Goal: Task Accomplishment & Management: Use online tool/utility

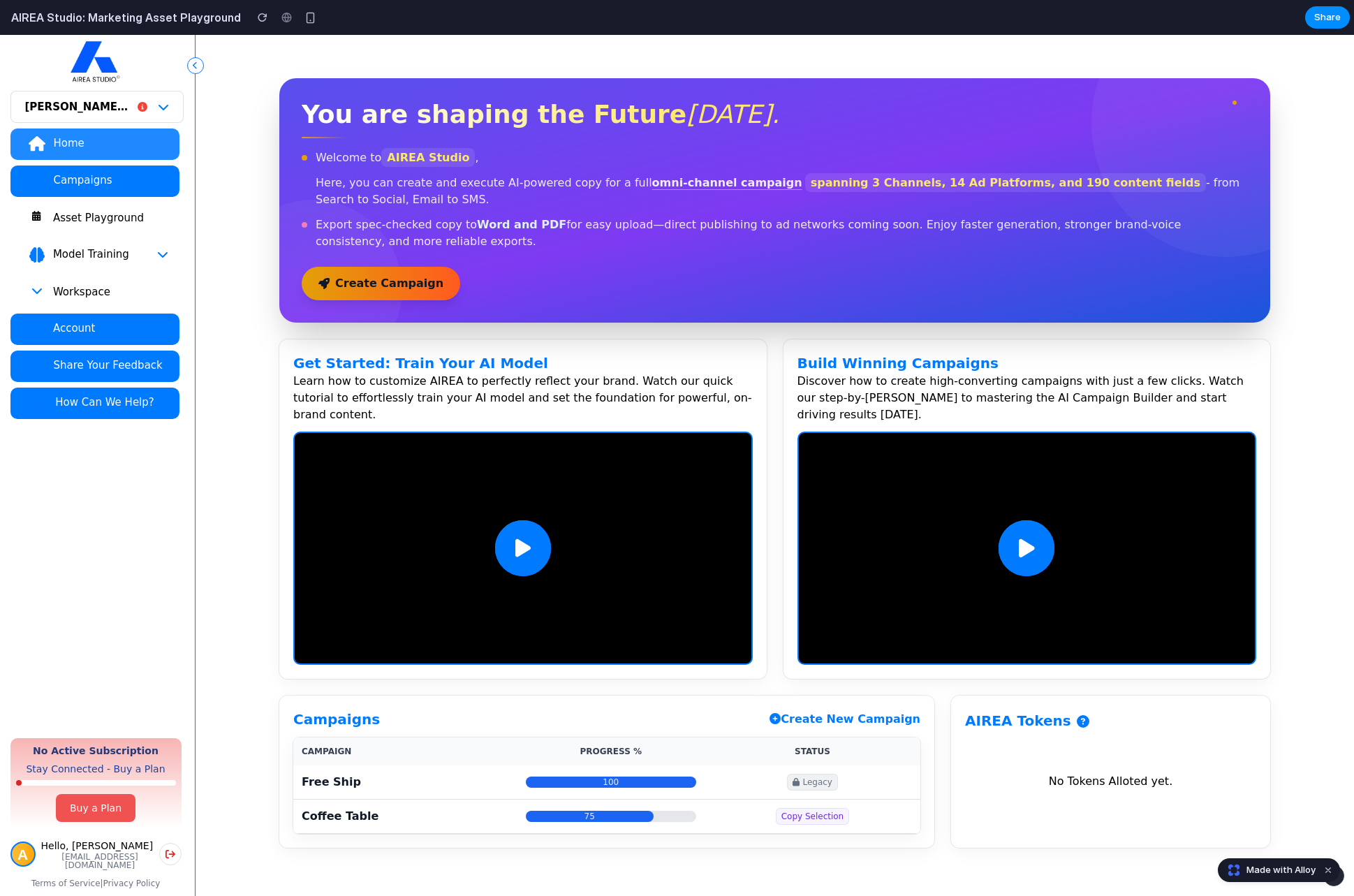
click at [93, 215] on div "Asset Playground" at bounding box center [110, 218] width 116 height 14
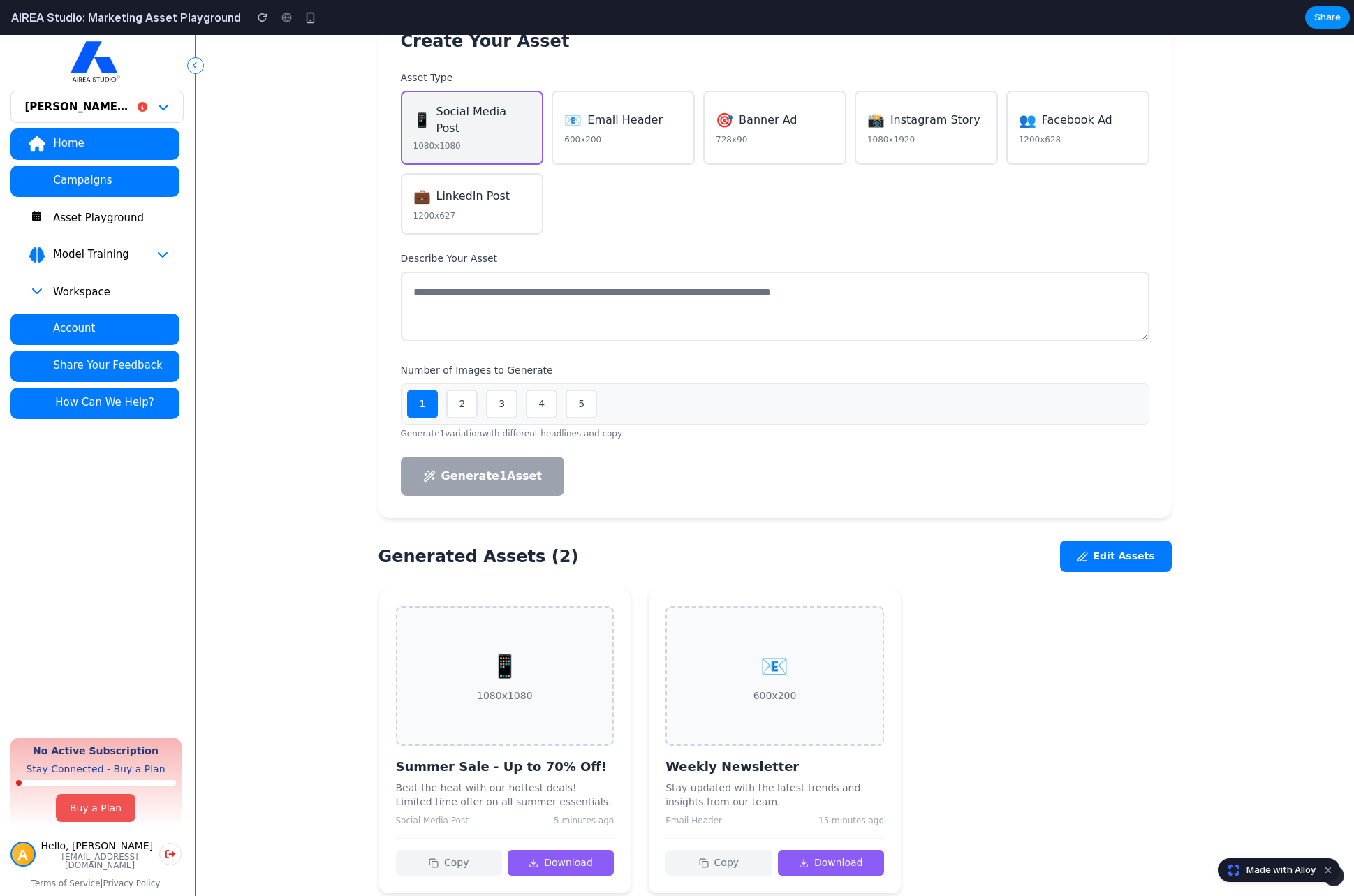
scroll to position [197, 0]
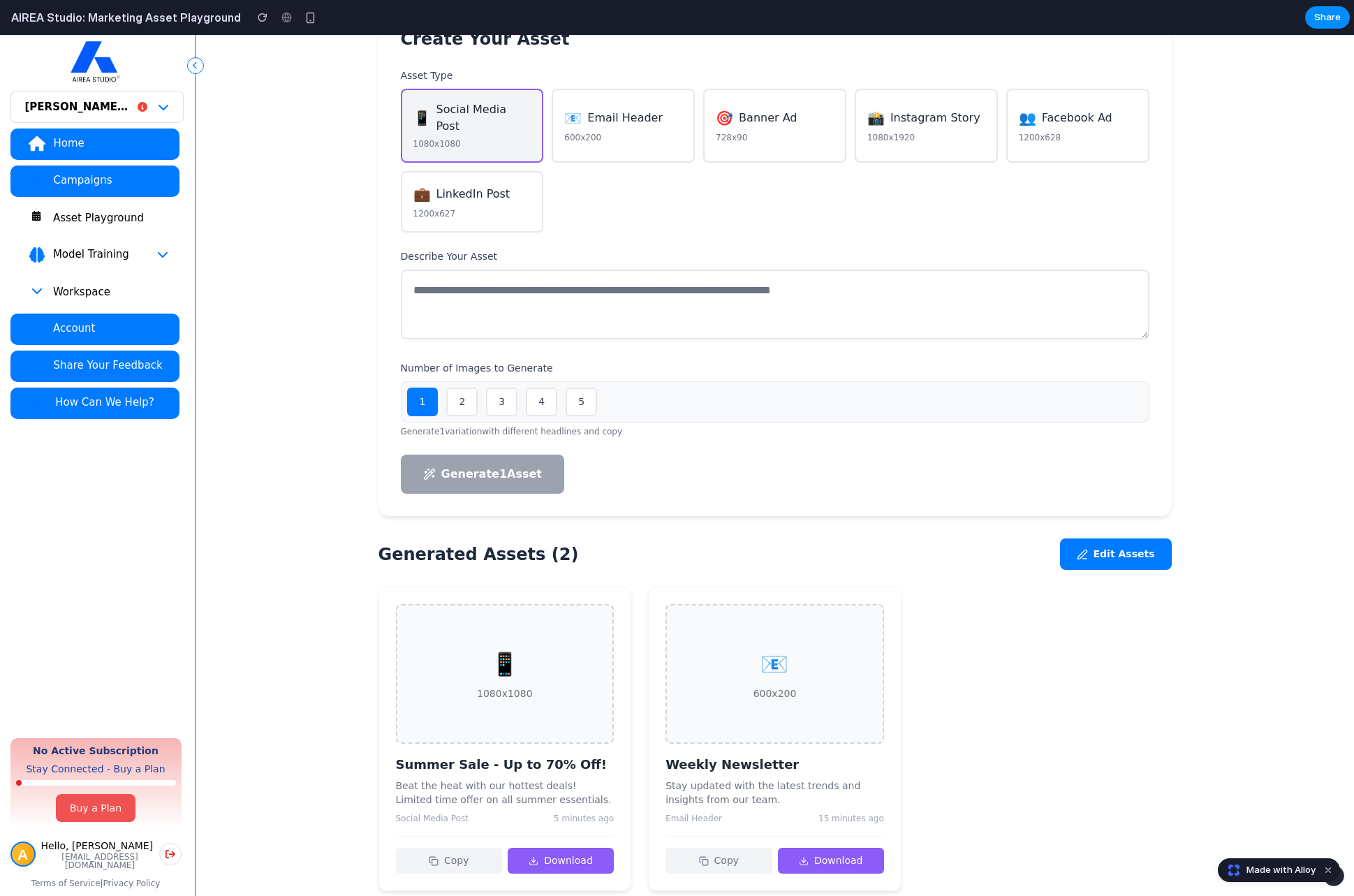
click at [537, 394] on button "4" at bounding box center [541, 401] width 31 height 28
click at [1166, 542] on button "Edit Assets" at bounding box center [1115, 554] width 112 height 31
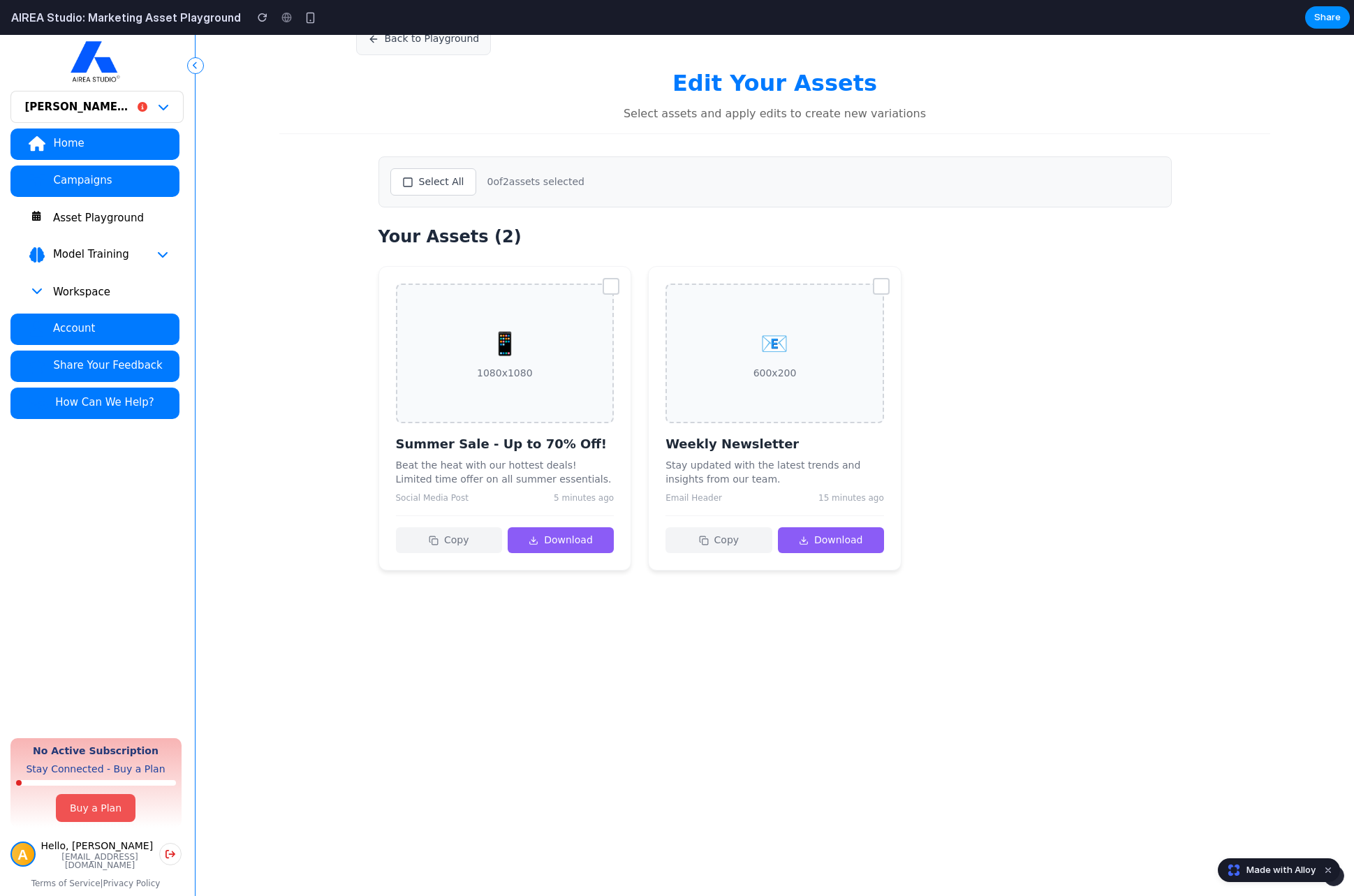
scroll to position [70, 0]
click at [606, 285] on div at bounding box center [610, 286] width 17 height 17
